Goal: Entertainment & Leisure: Consume media (video, audio)

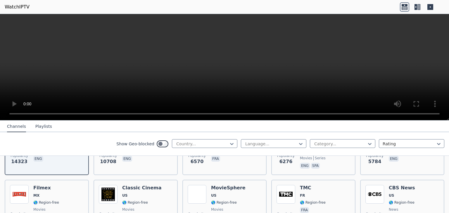
scroll to position [117, 0]
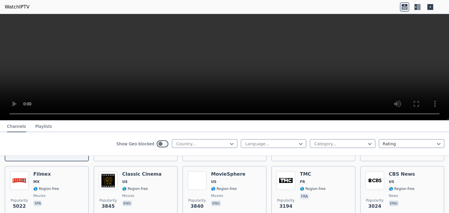
click at [29, 7] on header "WatchIPTV" at bounding box center [224, 7] width 449 height 14
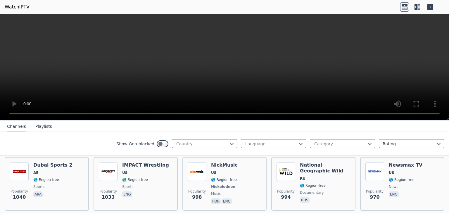
scroll to position [702, 0]
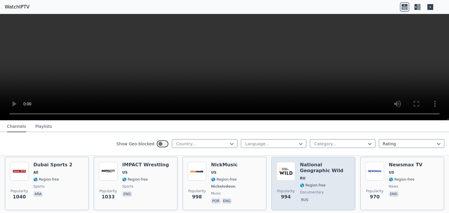
click at [333, 183] on span "🌎 Region-free" at bounding box center [325, 185] width 50 height 5
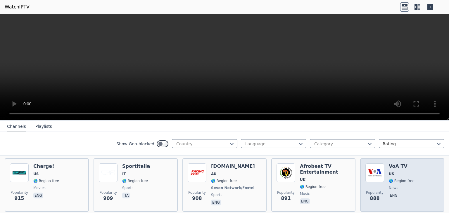
scroll to position [790, 0]
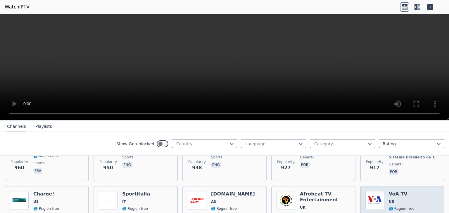
click at [414, 192] on div "Popularity 888 VoA TV US 🌎 Region-free news eng" at bounding box center [403, 213] width 74 height 43
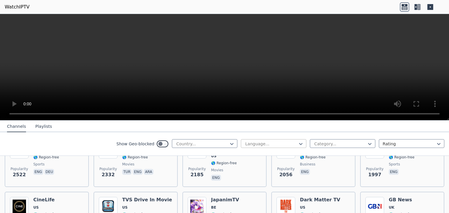
scroll to position [263, 0]
click at [230, 143] on icon at bounding box center [232, 144] width 6 height 6
type input "******"
click at [202, 156] on div "[GEOGRAPHIC_DATA]" at bounding box center [205, 157] width 66 height 11
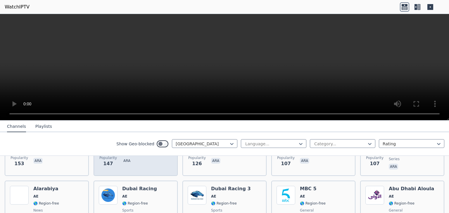
scroll to position [185, 0]
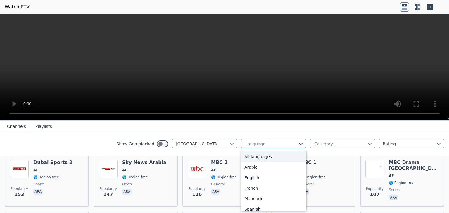
click at [298, 144] on icon at bounding box center [301, 144] width 6 height 6
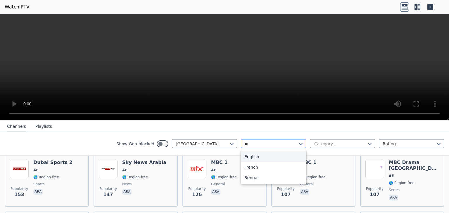
type input "***"
click at [265, 154] on div "English" at bounding box center [274, 157] width 66 height 11
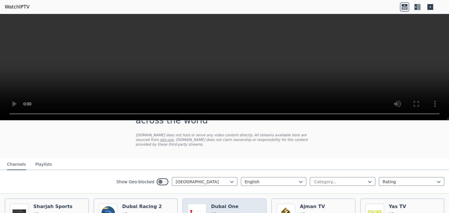
scroll to position [25, 0]
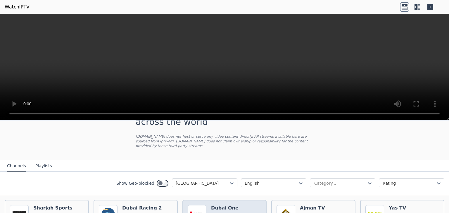
click at [230, 181] on icon at bounding box center [232, 184] width 6 height 6
click at [92, 178] on div "Show Geo-blocked 206 results available. Use Up and Down to choose options, pres…" at bounding box center [224, 184] width 449 height 24
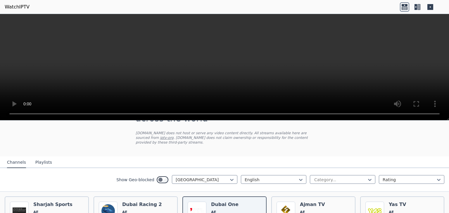
scroll to position [25, 0]
